Goal: Transaction & Acquisition: Download file/media

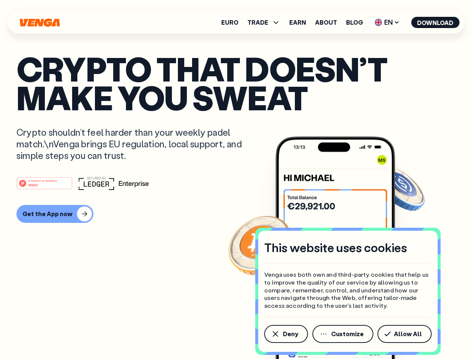
click at [236, 179] on div "#1 PRODUCT OF THE MONTH Web3" at bounding box center [235, 182] width 439 height 13
click at [286, 334] on span "Deny" at bounding box center [290, 334] width 15 height 6
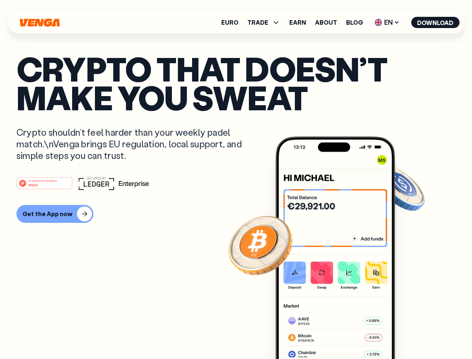
click at [344, 334] on img at bounding box center [336, 261] width 120 height 251
click at [406, 334] on article "Crypto that doesn’t make you sweat Crypto shouldn’t feel harder than your weekl…" at bounding box center [235, 194] width 439 height 280
click at [266, 22] on span "TRADE" at bounding box center [258, 22] width 21 height 6
click at [387, 22] on span "EN" at bounding box center [387, 22] width 30 height 12
click at [436, 22] on button "Download" at bounding box center [435, 22] width 48 height 11
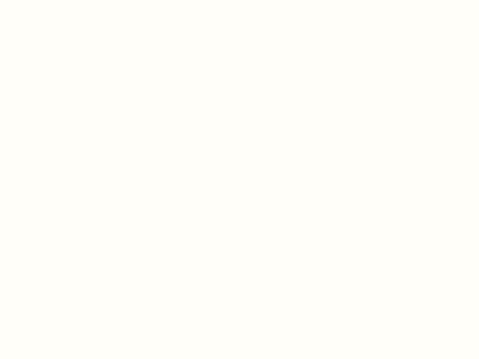
click at [236, 0] on html "This website uses cookies Venga uses both own and third-party cookies that help…" at bounding box center [239, 0] width 479 height 0
click at [54, 0] on html "This website uses cookies Venga uses both own and third-party cookies that help…" at bounding box center [239, 0] width 479 height 0
click at [46, 0] on html "This website uses cookies Venga uses both own and third-party cookies that help…" at bounding box center [239, 0] width 479 height 0
